Goal: Navigation & Orientation: Find specific page/section

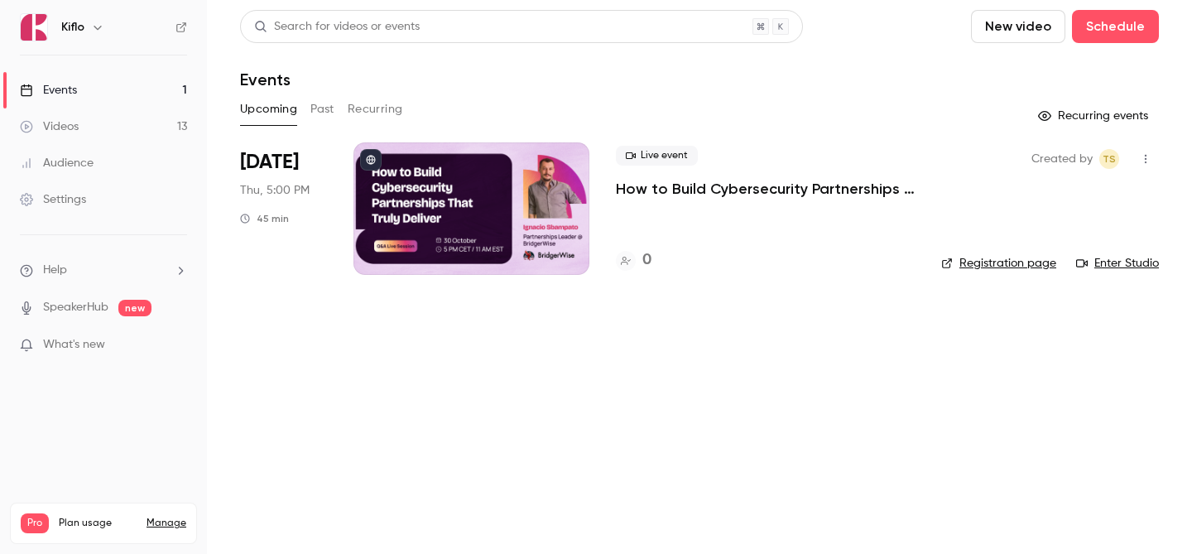
click at [140, 122] on link "Videos 13" at bounding box center [103, 126] width 207 height 36
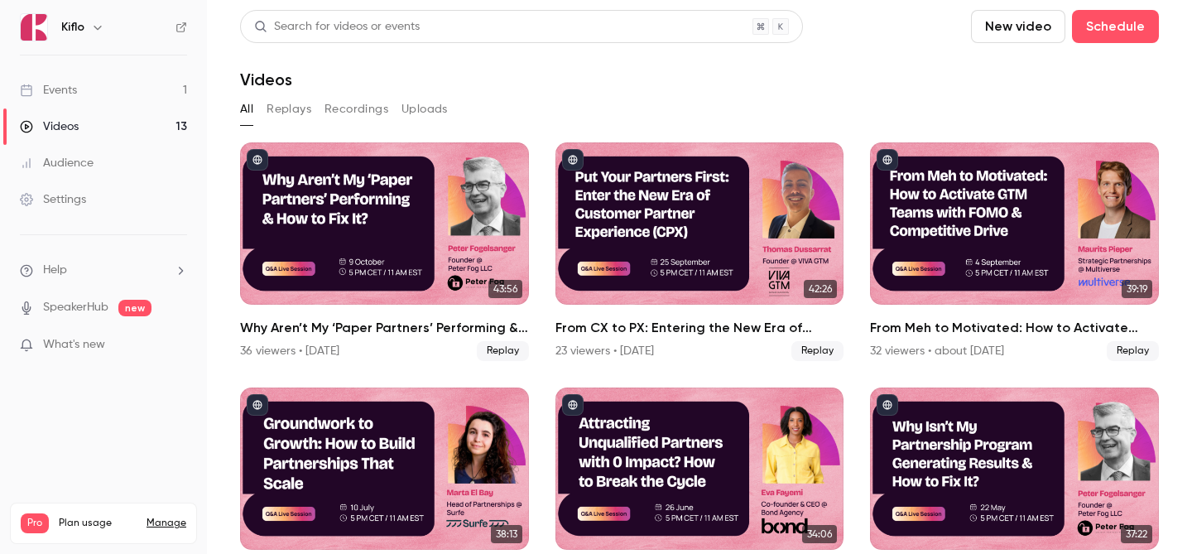
click at [132, 99] on link "Events 1" at bounding box center [103, 90] width 207 height 36
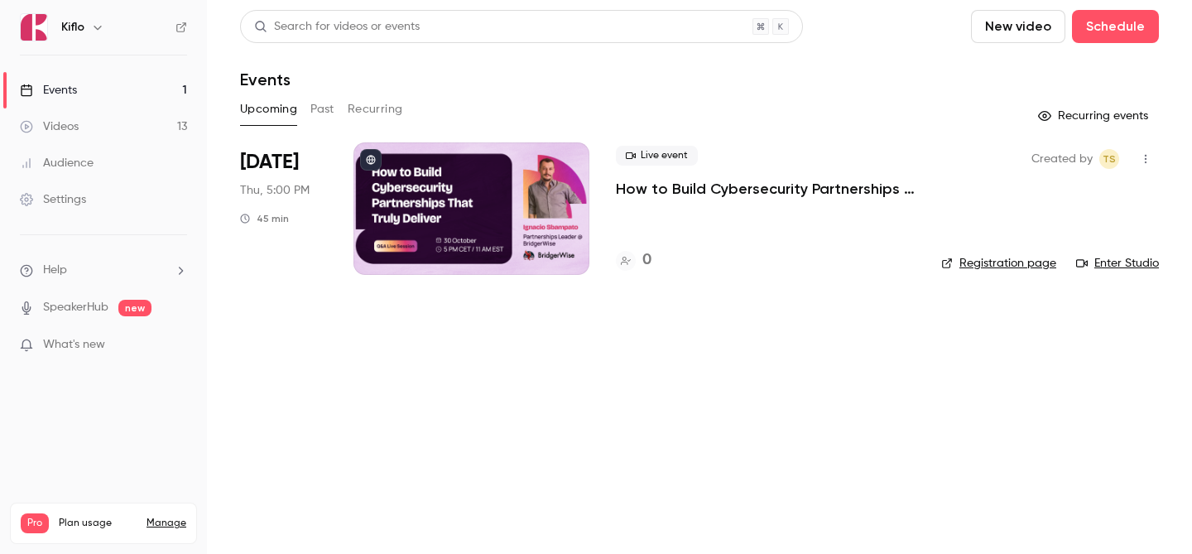
click at [139, 128] on link "Videos 13" at bounding box center [103, 126] width 207 height 36
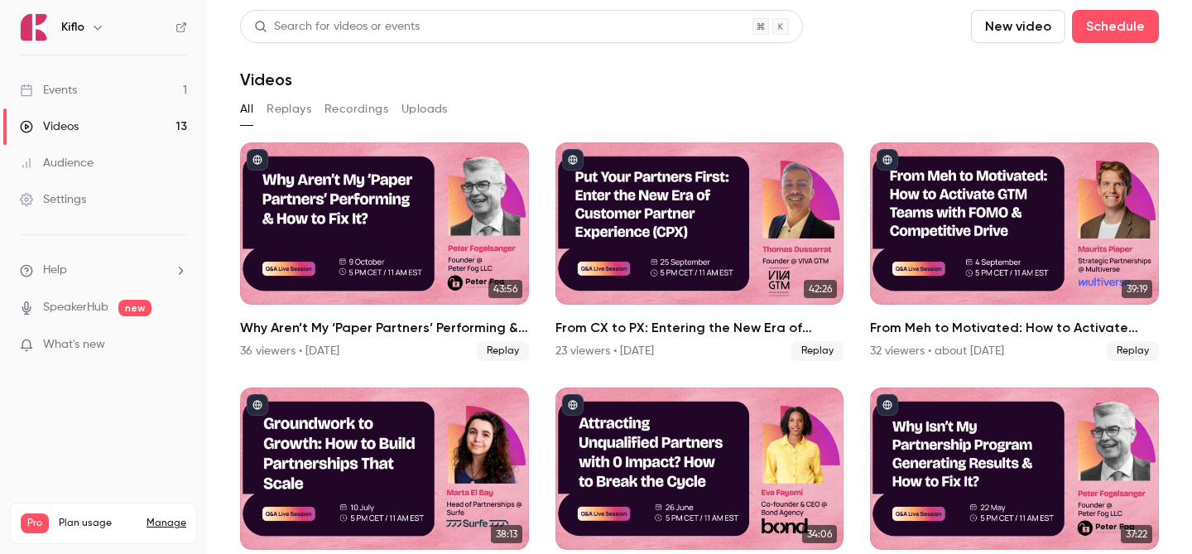
click at [126, 84] on link "Events 1" at bounding box center [103, 90] width 207 height 36
